Goal: Complete application form

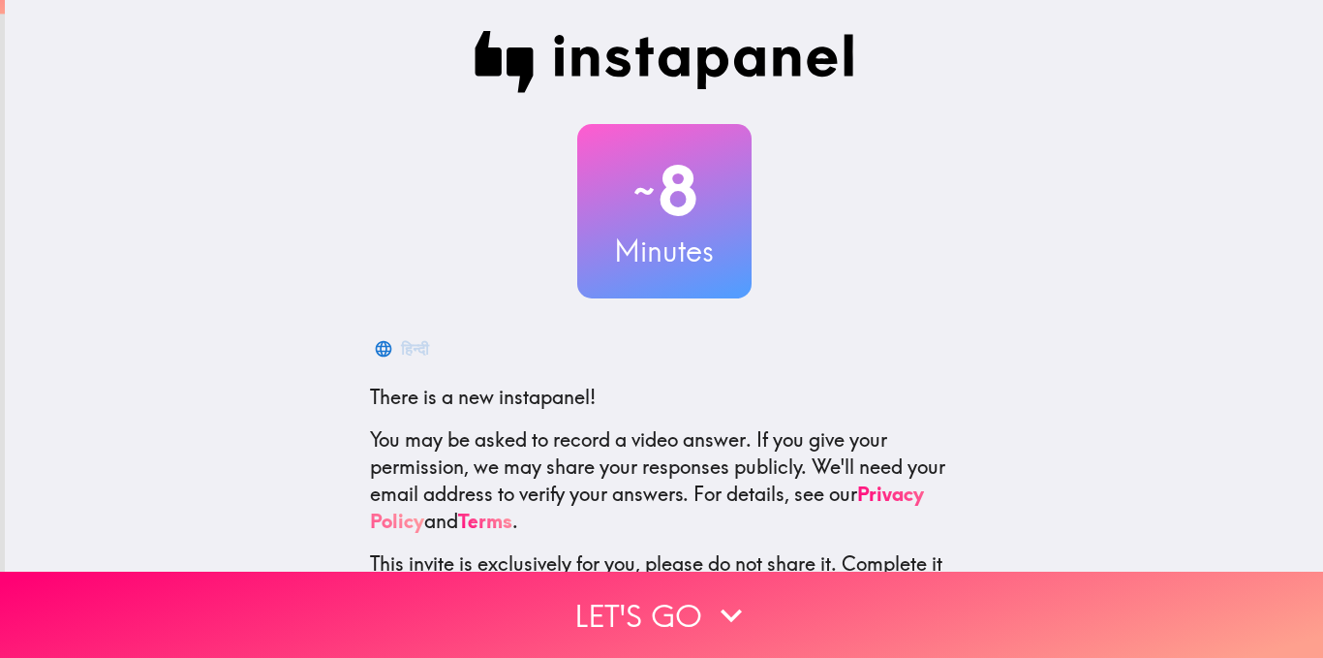
scroll to position [97, 0]
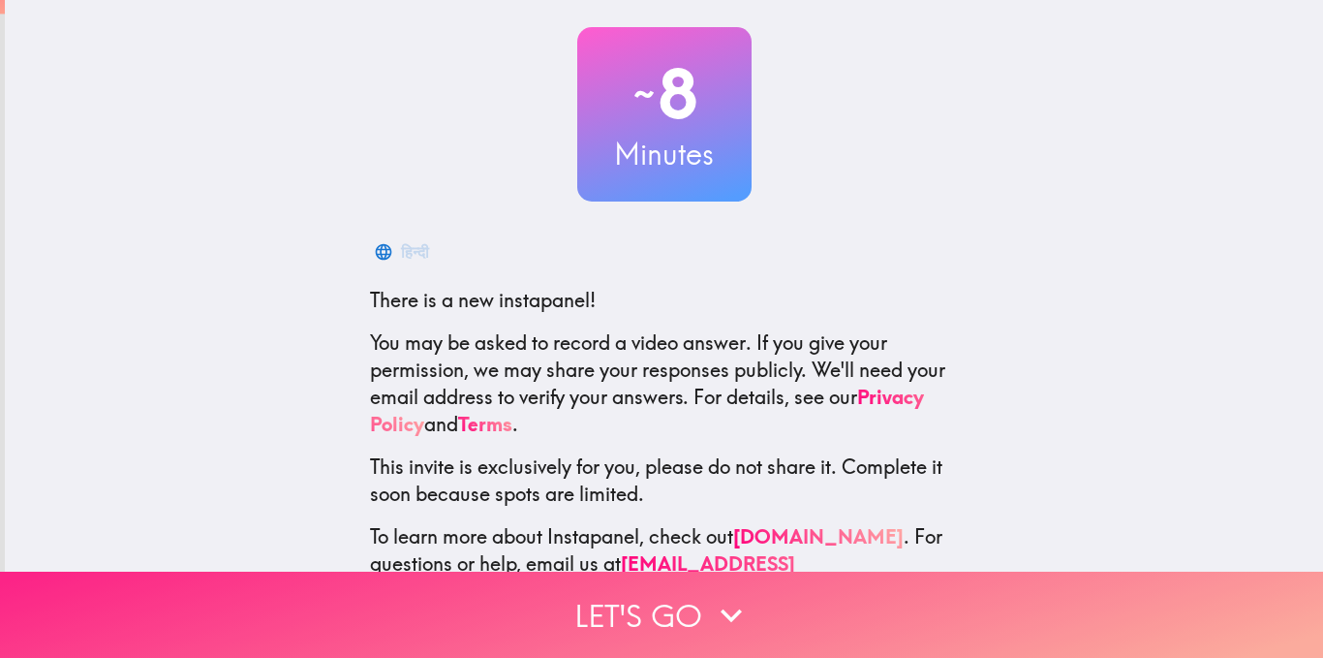
click at [657, 605] on button "Let's go" at bounding box center [661, 615] width 1323 height 86
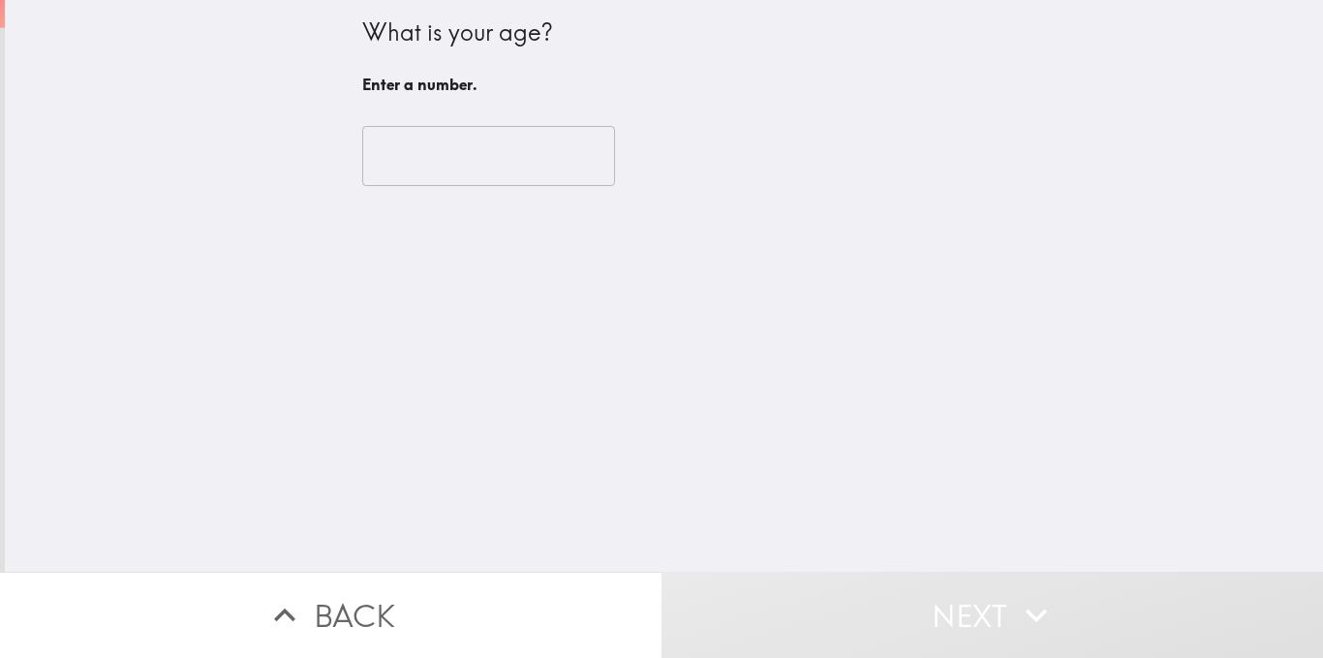
scroll to position [0, 0]
click at [479, 175] on input "number" at bounding box center [488, 156] width 253 height 60
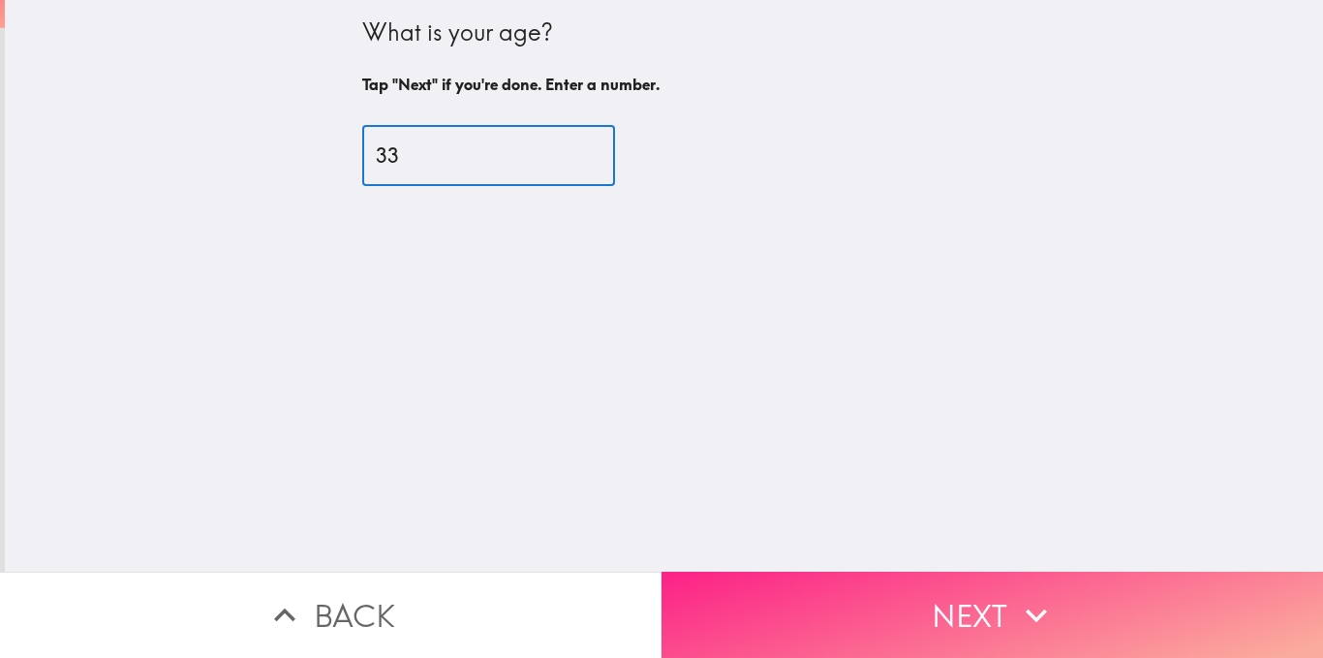
type input "33"
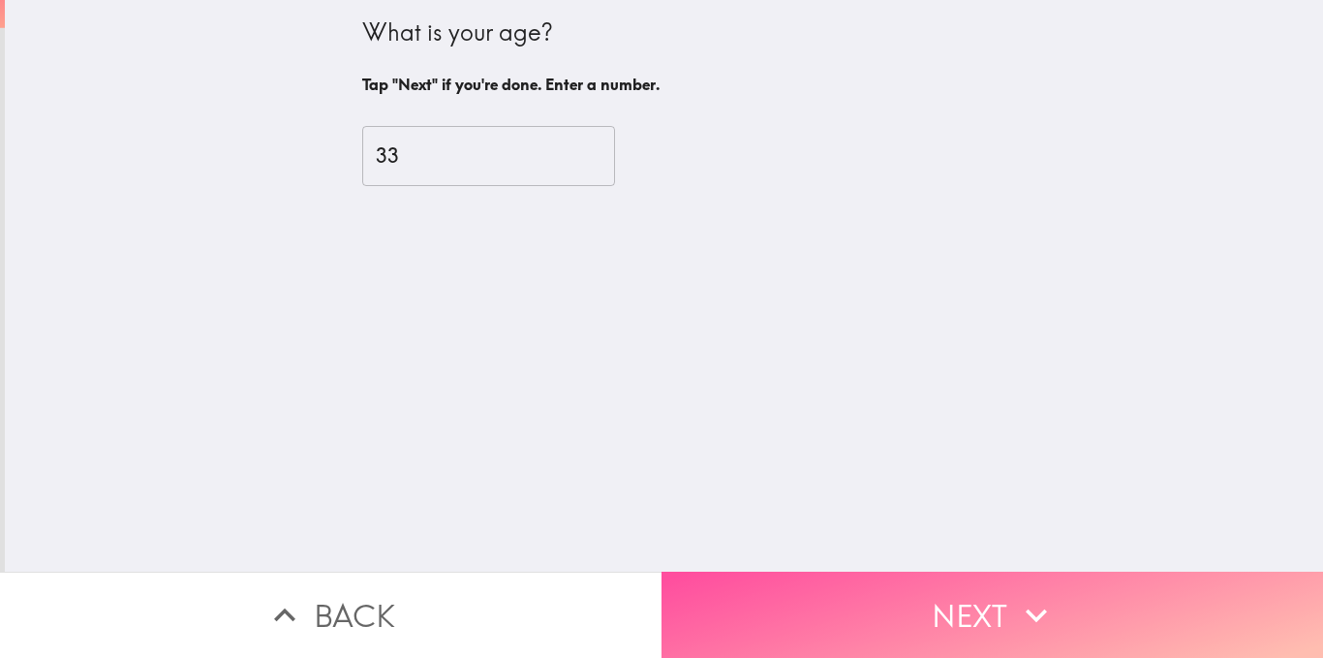
click at [910, 588] on button "Next" at bounding box center [993, 615] width 662 height 86
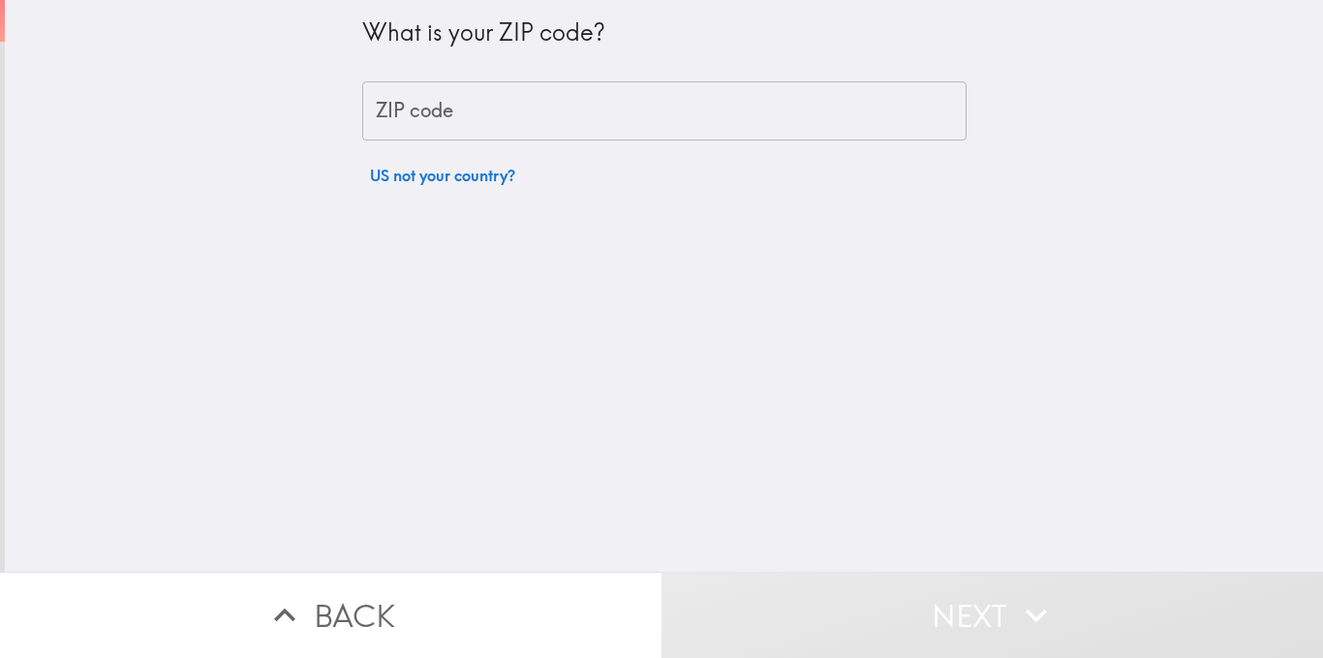
click at [558, 311] on div "What is your ZIP code? ZIP code ZIP code US not your country?" at bounding box center [664, 286] width 1319 height 572
click at [574, 113] on input "ZIP code" at bounding box center [664, 111] width 605 height 60
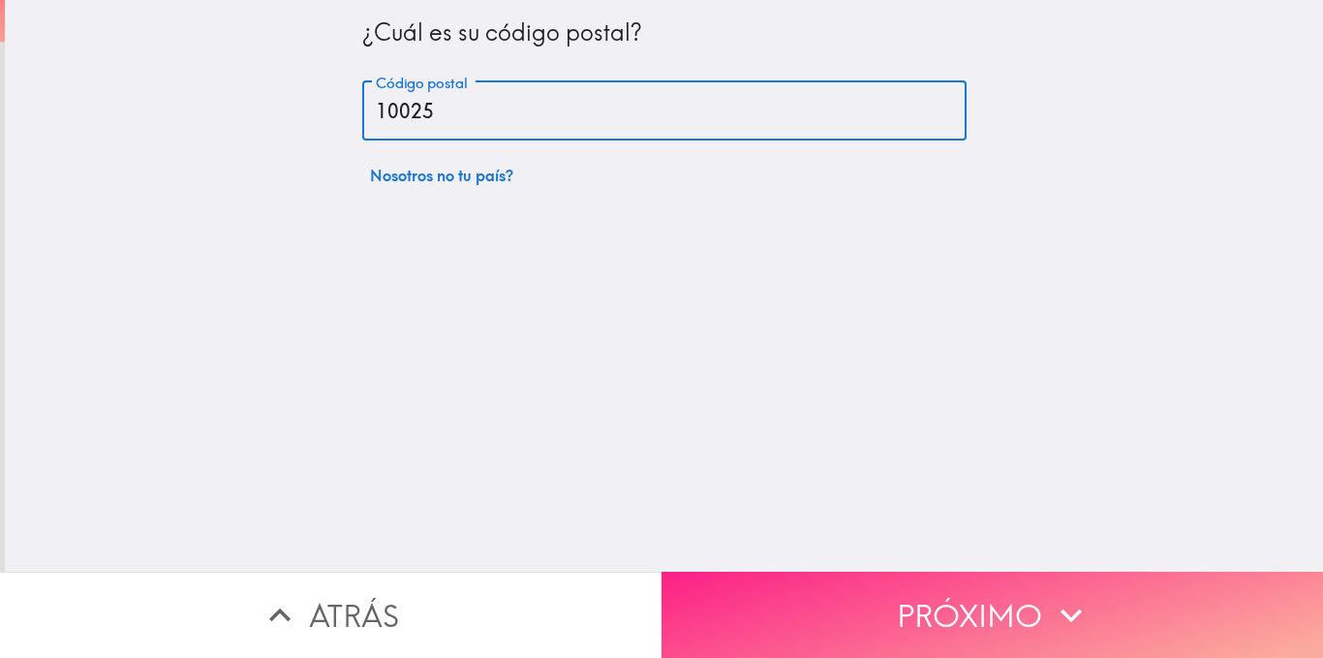
type input "10025"
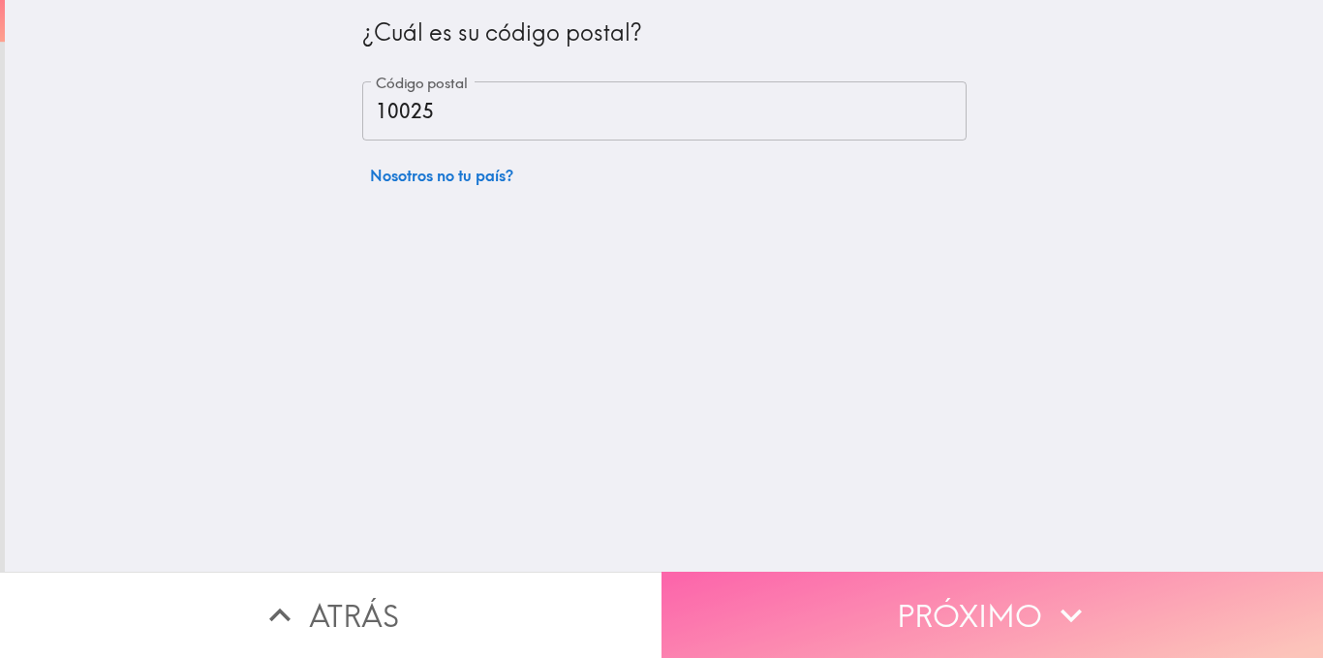
click at [979, 603] on button "Próximo" at bounding box center [993, 615] width 662 height 86
